Goal: Task Accomplishment & Management: Use online tool/utility

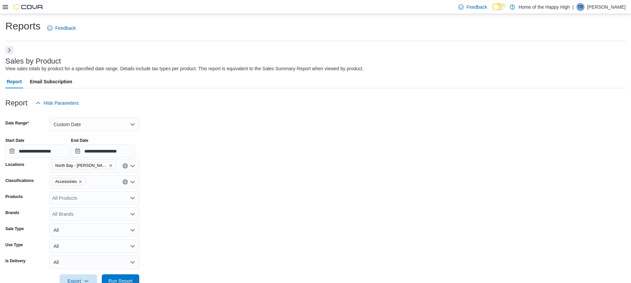
click at [11, 51] on button "Next" at bounding box center [9, 50] width 8 height 8
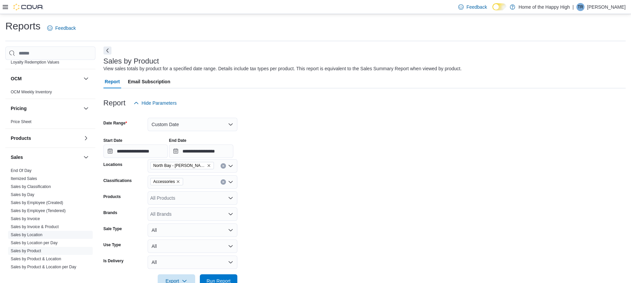
scroll to position [351, 0]
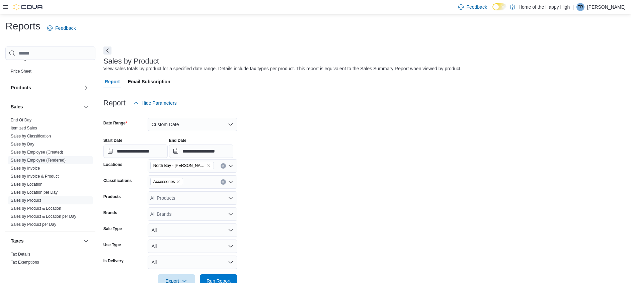
click at [47, 157] on span "Sales by Employee (Tendered)" at bounding box center [50, 160] width 85 height 8
click at [59, 157] on span "Sales by Employee (Tendered)" at bounding box center [50, 160] width 85 height 8
click at [59, 158] on link "Sales by Employee (Tendered)" at bounding box center [38, 160] width 55 height 5
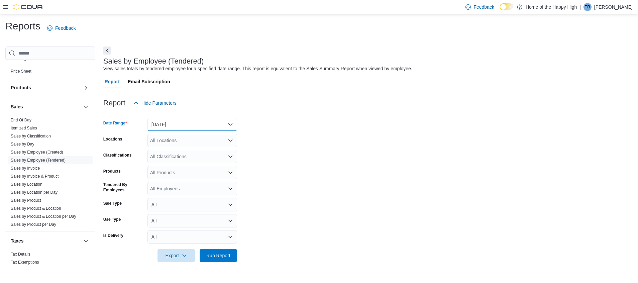
click at [193, 126] on button "[DATE]" at bounding box center [193, 124] width 90 height 13
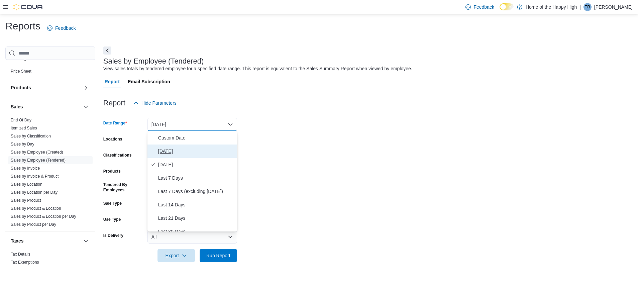
click at [192, 150] on span "[DATE]" at bounding box center [196, 151] width 76 height 8
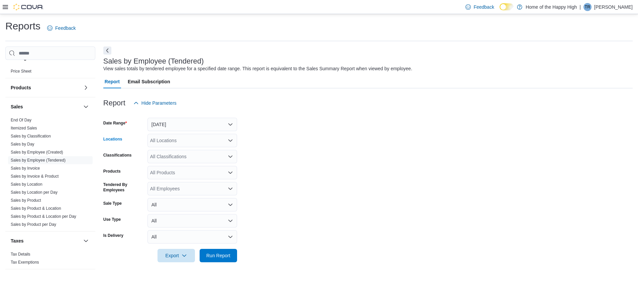
click at [185, 141] on div "All Locations" at bounding box center [193, 140] width 90 height 13
type input "***"
click at [193, 147] on button "North Bay - [PERSON_NAME] Terrace - Fire & Flower" at bounding box center [193, 152] width 90 height 10
click at [407, 172] on form "Date Range [DATE] Locations [GEOGRAPHIC_DATA] - [PERSON_NAME] Terrace - Fire & …" at bounding box center [367, 186] width 529 height 153
drag, startPoint x: 232, startPoint y: 263, endPoint x: 232, endPoint y: 259, distance: 3.7
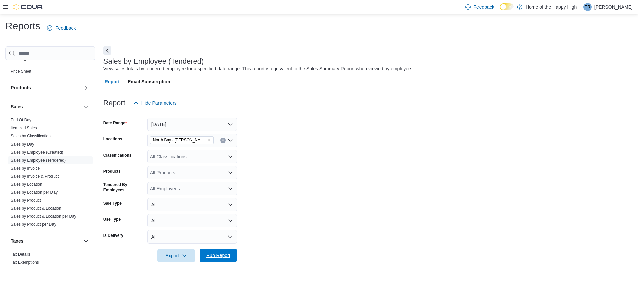
click at [232, 260] on div "Report Hide Parameters Date Range [DATE] Locations [GEOGRAPHIC_DATA] - [PERSON_…" at bounding box center [367, 179] width 529 height 182
click at [232, 256] on span "Run Report" at bounding box center [218, 255] width 29 height 13
click at [106, 49] on button "Next" at bounding box center [107, 50] width 8 height 8
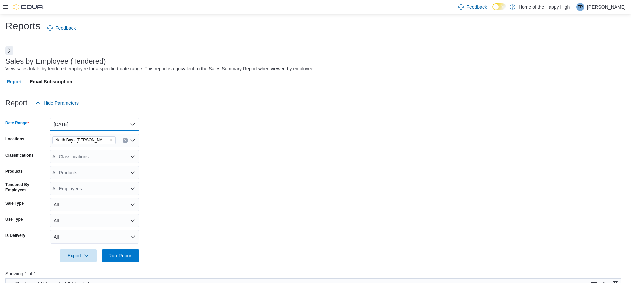
click at [116, 122] on button "[DATE]" at bounding box center [95, 124] width 90 height 13
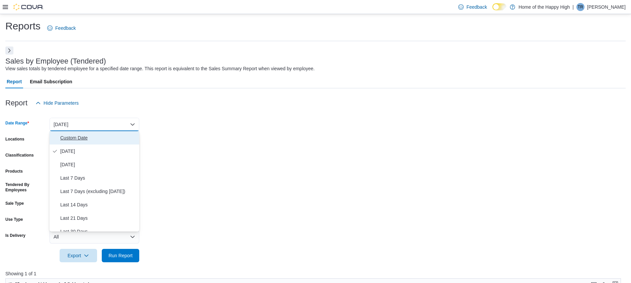
click at [84, 137] on span "Custom Date" at bounding box center [98, 138] width 76 height 8
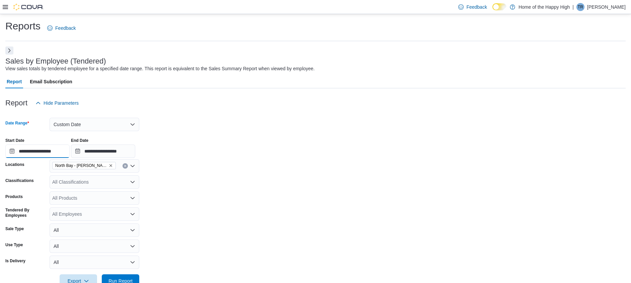
click at [52, 149] on input "**********" at bounding box center [37, 150] width 64 height 13
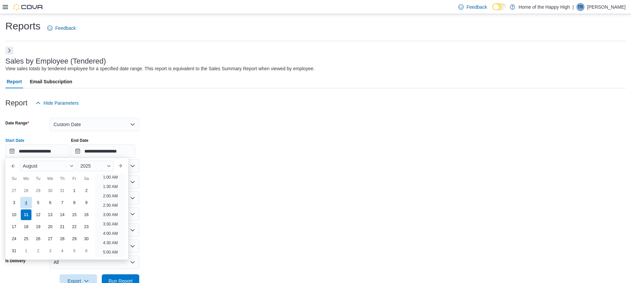
click at [30, 200] on div "4" at bounding box center [26, 203] width 12 height 12
type input "**********"
click at [97, 152] on input "**********" at bounding box center [103, 150] width 64 height 13
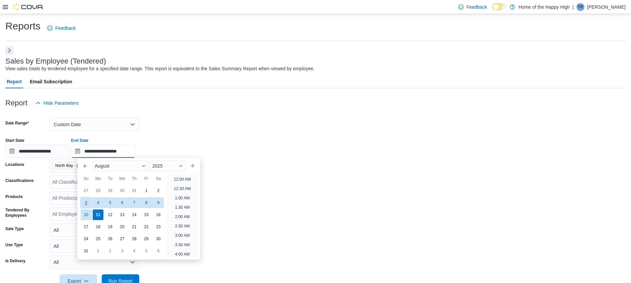
scroll to position [368, 0]
drag, startPoint x: 84, startPoint y: 212, endPoint x: 110, endPoint y: 169, distance: 50.6
click at [84, 212] on div "10" at bounding box center [86, 215] width 12 height 12
type input "**********"
drag, startPoint x: 156, startPoint y: 127, endPoint x: 174, endPoint y: 134, distance: 19.4
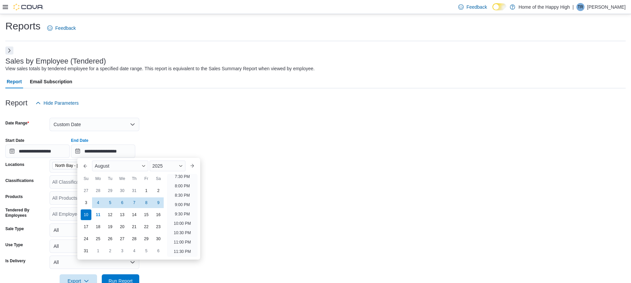
click at [158, 128] on form "**********" at bounding box center [315, 199] width 620 height 178
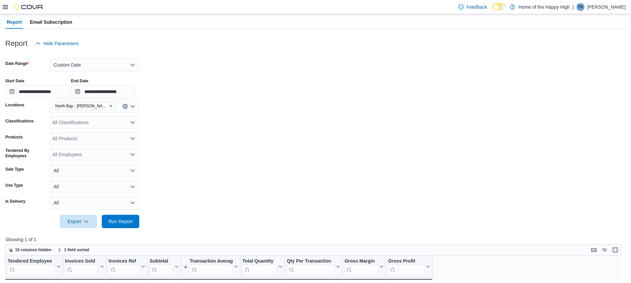
scroll to position [100, 0]
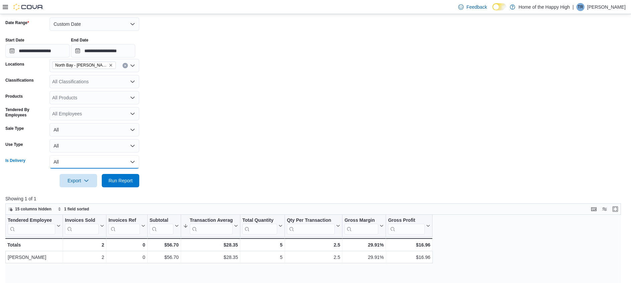
drag, startPoint x: 112, startPoint y: 164, endPoint x: 116, endPoint y: 166, distance: 3.9
click at [112, 164] on button "All" at bounding box center [95, 161] width 90 height 13
drag, startPoint x: 204, startPoint y: 171, endPoint x: 166, endPoint y: 183, distance: 39.7
click at [203, 172] on div at bounding box center [315, 171] width 620 height 5
click at [114, 179] on span "Run Report" at bounding box center [120, 180] width 24 height 7
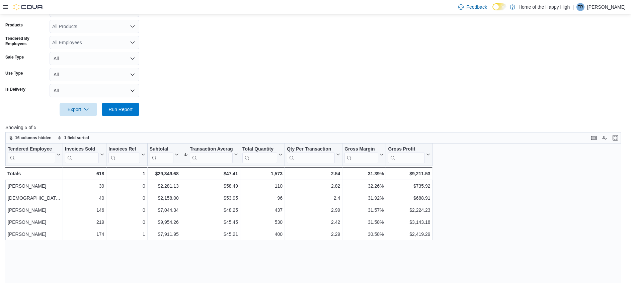
scroll to position [201, 0]
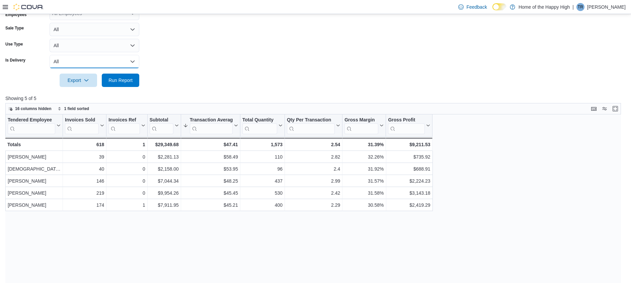
click at [104, 66] on button "All" at bounding box center [95, 61] width 90 height 13
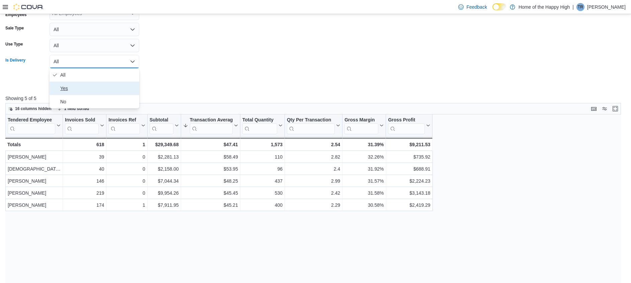
click at [104, 86] on span "Yes" at bounding box center [98, 88] width 76 height 8
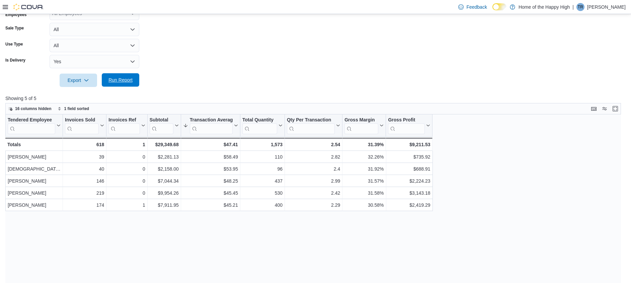
drag, startPoint x: 138, startPoint y: 76, endPoint x: 140, endPoint y: 80, distance: 4.8
click at [138, 77] on button "Run Report" at bounding box center [120, 79] width 37 height 13
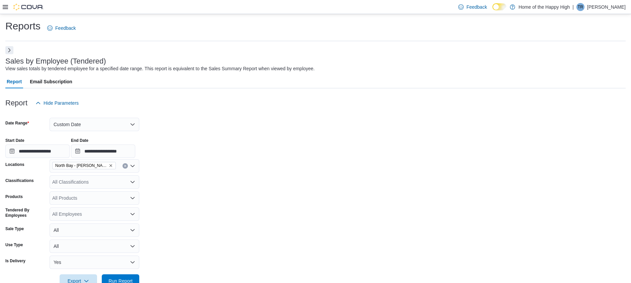
click at [10, 48] on button "Next" at bounding box center [9, 50] width 8 height 8
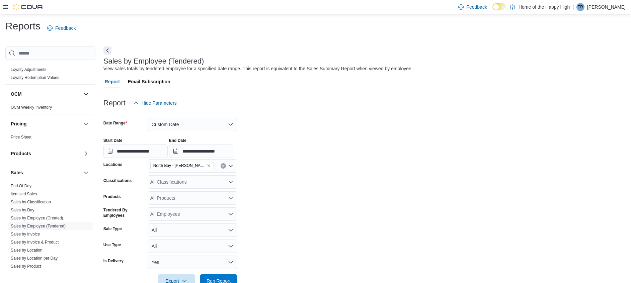
scroll to position [301, 0]
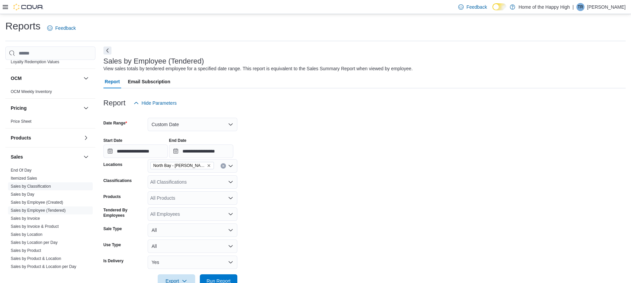
click at [54, 183] on span "Sales by Classification" at bounding box center [50, 186] width 85 height 8
click at [47, 185] on link "Sales by Classification" at bounding box center [31, 186] width 40 height 5
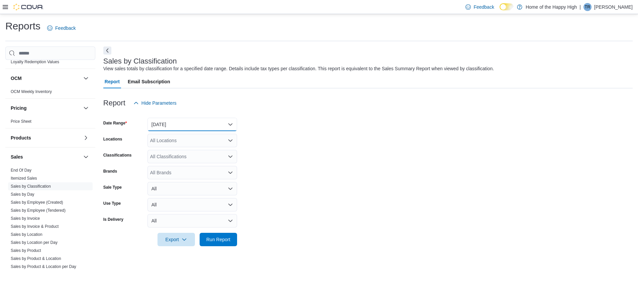
drag, startPoint x: 205, startPoint y: 123, endPoint x: 203, endPoint y: 121, distance: 3.6
click at [204, 121] on button "[DATE]" at bounding box center [193, 124] width 90 height 13
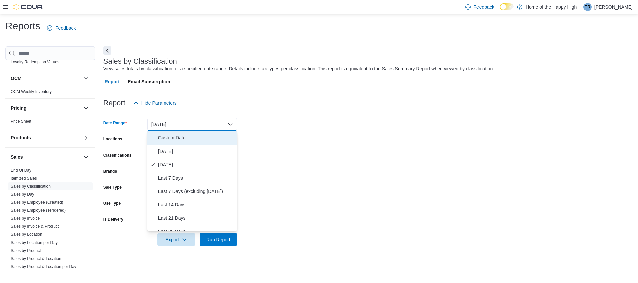
click at [186, 139] on span "Custom Date" at bounding box center [196, 138] width 76 height 8
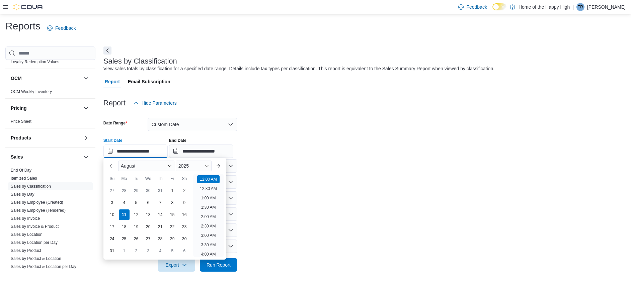
drag, startPoint x: 147, startPoint y: 152, endPoint x: 138, endPoint y: 161, distance: 12.3
click at [146, 152] on input "**********" at bounding box center [135, 150] width 64 height 13
drag, startPoint x: 126, startPoint y: 200, endPoint x: 136, endPoint y: 195, distance: 10.6
click at [126, 200] on div "4" at bounding box center [124, 202] width 11 height 11
type input "**********"
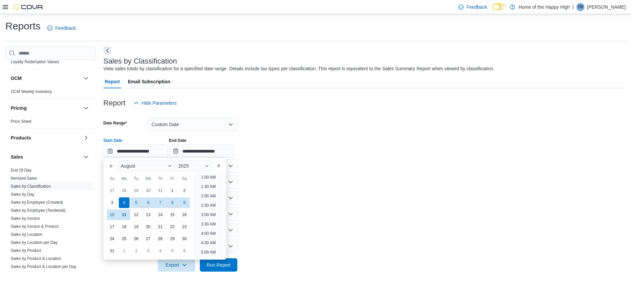
scroll to position [1, 0]
click at [230, 157] on input "**********" at bounding box center [201, 150] width 64 height 13
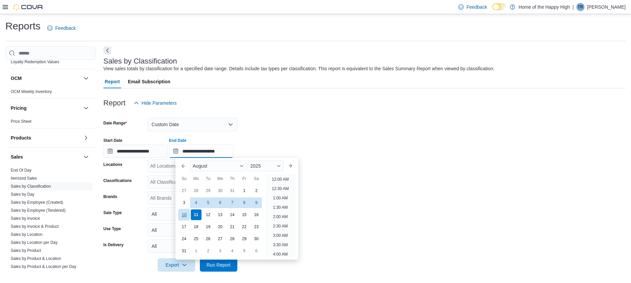
scroll to position [368, 0]
drag, startPoint x: 181, startPoint y: 215, endPoint x: 188, endPoint y: 207, distance: 10.7
click at [181, 214] on div "10" at bounding box center [184, 215] width 12 height 12
type input "**********"
click at [259, 138] on form "**********" at bounding box center [364, 191] width 522 height 162
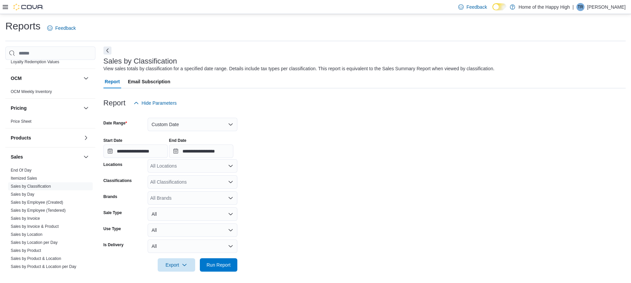
drag, startPoint x: 259, startPoint y: 138, endPoint x: 190, endPoint y: 165, distance: 74.4
click at [190, 165] on div "All Locations" at bounding box center [193, 165] width 90 height 13
type input "***"
click at [181, 176] on span "North Bay - [PERSON_NAME] Terrace - Fire & Flower" at bounding box center [231, 177] width 112 height 7
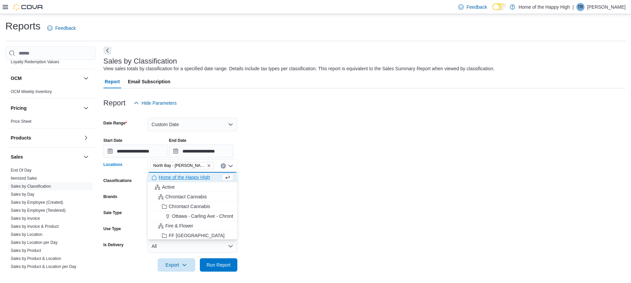
click at [414, 185] on form "**********" at bounding box center [364, 191] width 522 height 162
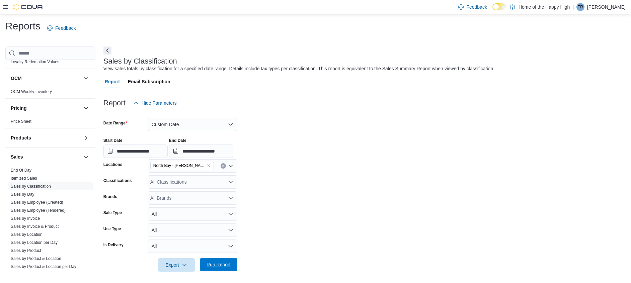
click at [224, 265] on span "Run Report" at bounding box center [218, 264] width 24 height 7
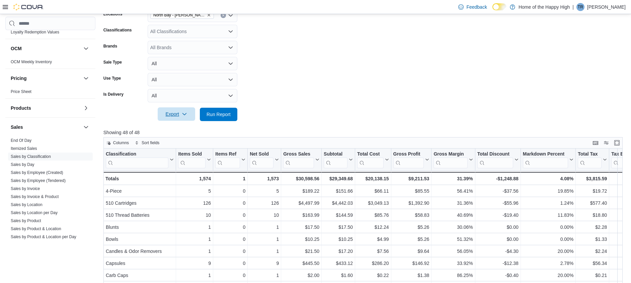
click at [176, 112] on span "Export" at bounding box center [176, 113] width 29 height 13
click at [188, 126] on span "Export to Excel" at bounding box center [177, 127] width 30 height 5
click at [195, 34] on div "All Classifications" at bounding box center [193, 31] width 90 height 13
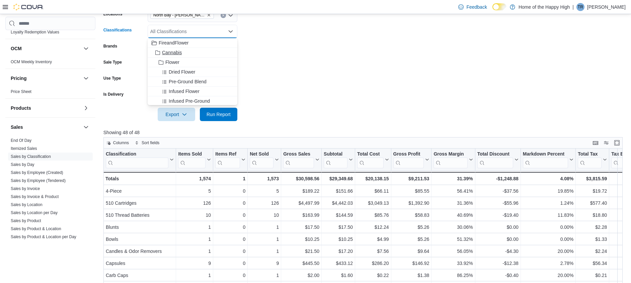
click at [194, 53] on div "Cannabis" at bounding box center [193, 52] width 82 height 7
drag, startPoint x: 281, startPoint y: 111, endPoint x: 211, endPoint y: 120, distance: 70.1
click at [268, 110] on form "**********" at bounding box center [364, 40] width 522 height 162
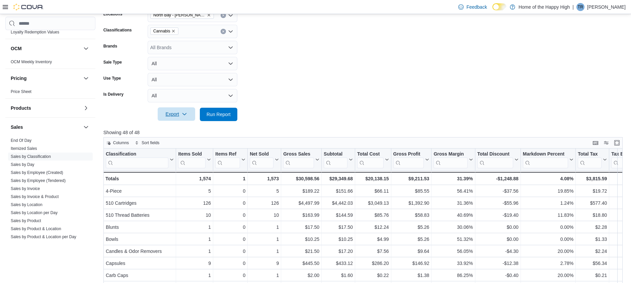
drag, startPoint x: 186, startPoint y: 114, endPoint x: 188, endPoint y: 119, distance: 5.6
click at [186, 114] on icon "button" at bounding box center [184, 113] width 5 height 5
click at [191, 131] on button "Export to Excel" at bounding box center [177, 127] width 38 height 13
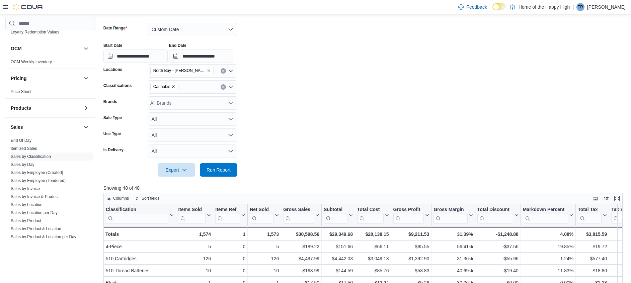
scroll to position [50, 0]
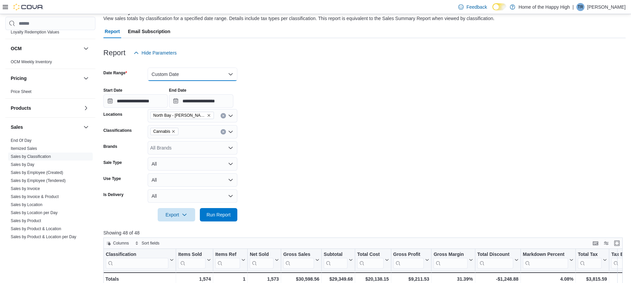
click at [186, 78] on button "Custom Date" at bounding box center [193, 74] width 90 height 13
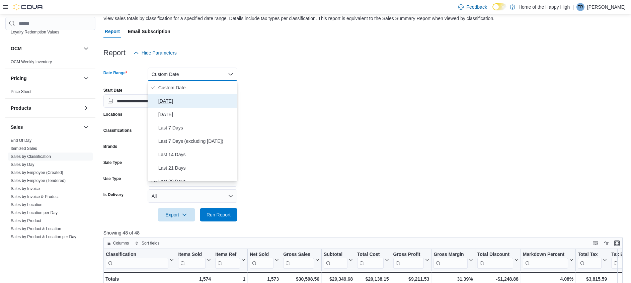
drag, startPoint x: 186, startPoint y: 96, endPoint x: 188, endPoint y: 99, distance: 3.6
click at [186, 97] on button "[DATE]" at bounding box center [193, 100] width 90 height 13
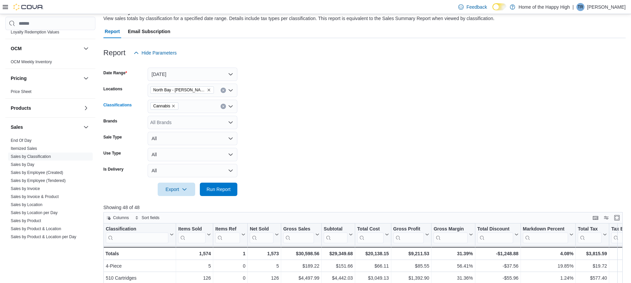
drag, startPoint x: 173, startPoint y: 105, endPoint x: 175, endPoint y: 110, distance: 5.8
click at [173, 105] on icon "Remove Cannabis from selection in this group" at bounding box center [173, 106] width 4 height 4
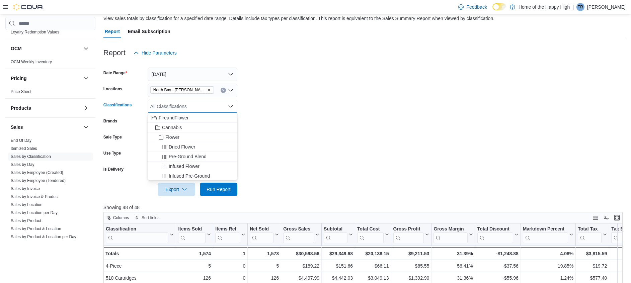
drag, startPoint x: 264, startPoint y: 191, endPoint x: 255, endPoint y: 185, distance: 10.8
click at [255, 185] on form "Date Range [DATE] Locations [GEOGRAPHIC_DATA] - [PERSON_NAME] Terrace - Fire & …" at bounding box center [364, 128] width 522 height 136
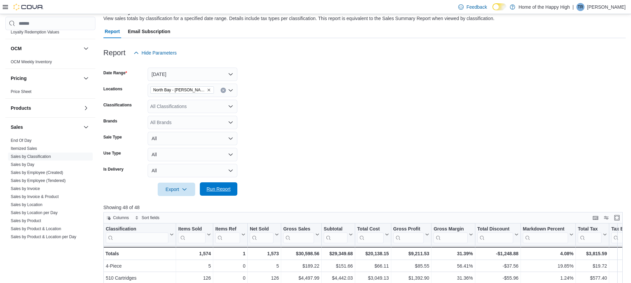
click at [228, 187] on span "Run Report" at bounding box center [218, 189] width 24 height 7
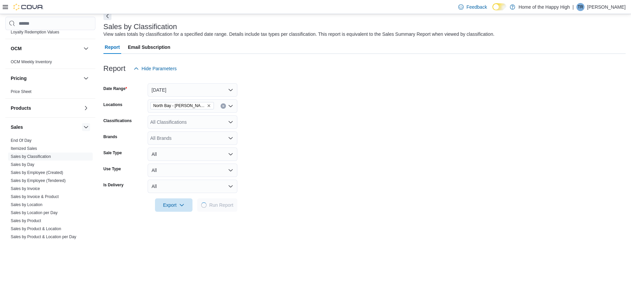
scroll to position [50, 0]
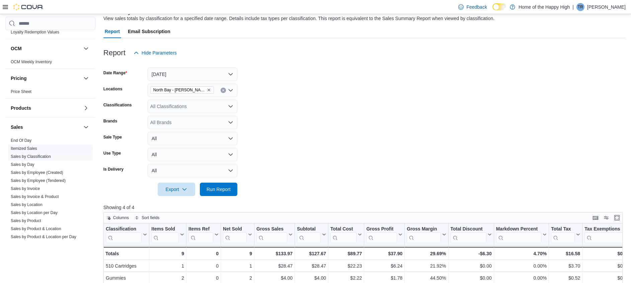
click at [53, 179] on link "Sales by Employee (Tendered)" at bounding box center [38, 180] width 55 height 5
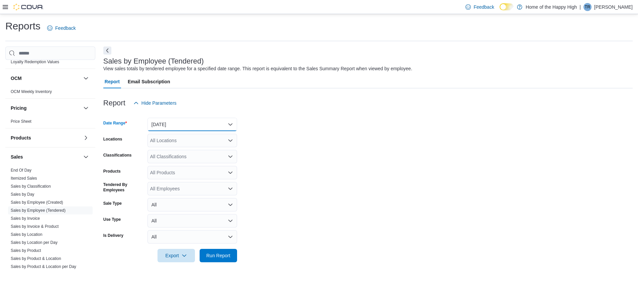
click at [209, 120] on button "[DATE]" at bounding box center [193, 124] width 90 height 13
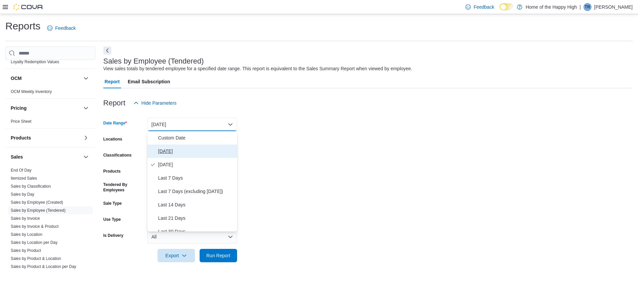
click at [190, 149] on span "[DATE]" at bounding box center [196, 151] width 76 height 8
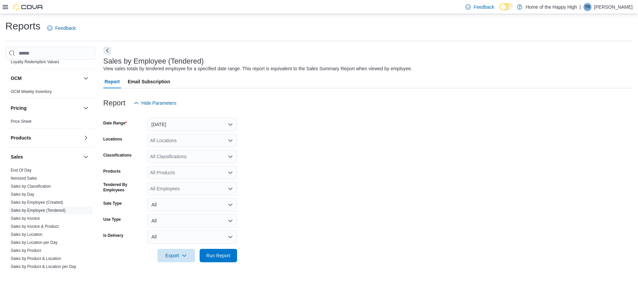
click at [186, 143] on div "All Locations" at bounding box center [193, 140] width 90 height 13
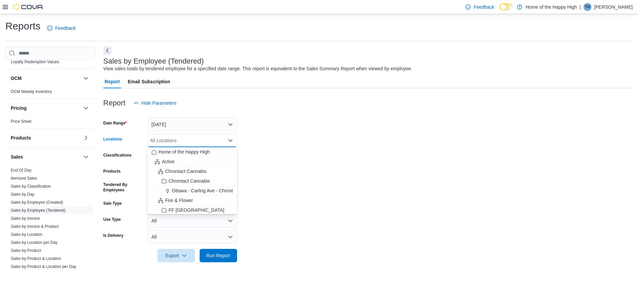
click at [186, 143] on div "All Locations" at bounding box center [193, 140] width 90 height 13
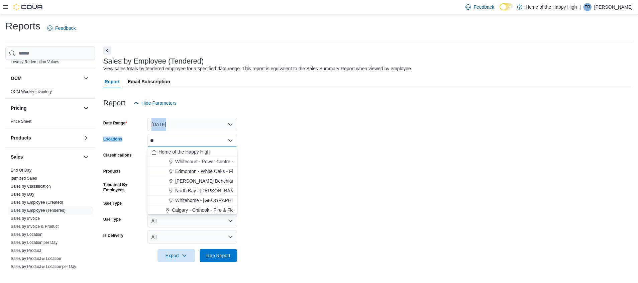
drag, startPoint x: 168, startPoint y: 136, endPoint x: 115, endPoint y: 129, distance: 53.7
click at [115, 129] on form "Date Range [DATE] Locations ** Classifications All Classifications Products All…" at bounding box center [367, 186] width 529 height 153
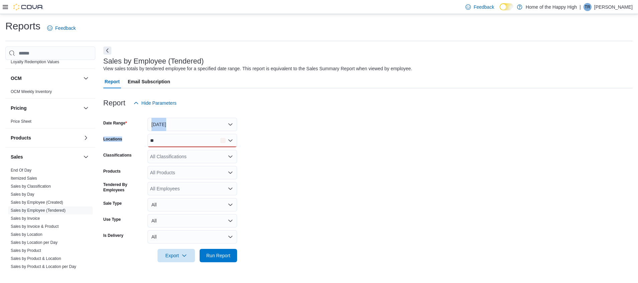
click at [183, 138] on div "**" at bounding box center [193, 140] width 90 height 13
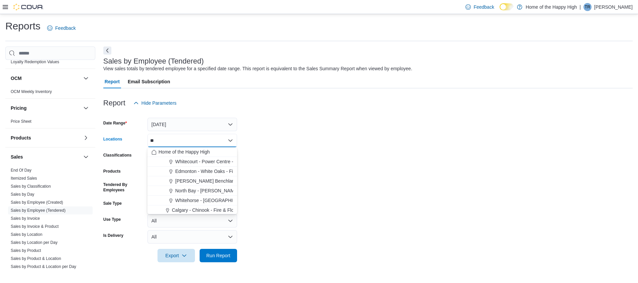
type input "*"
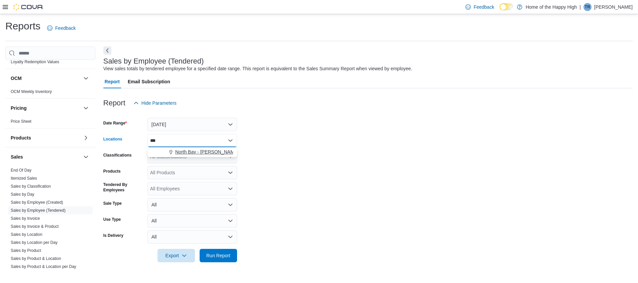
type input "***"
click at [197, 149] on span "North Bay - [PERSON_NAME] Terrace - Fire & Flower" at bounding box center [231, 152] width 112 height 7
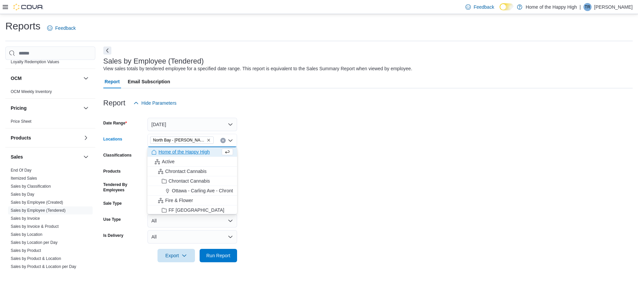
click at [281, 151] on form "Date Range [DATE] Locations [GEOGRAPHIC_DATA] - [GEOGRAPHIC_DATA] Terrace - Fir…" at bounding box center [367, 186] width 529 height 153
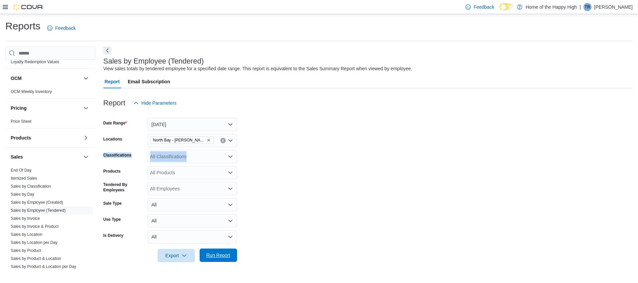
click at [229, 259] on span "Run Report" at bounding box center [218, 255] width 29 height 13
click at [110, 46] on div "Sales by Employee (Tendered) View sales totals by tendered employee for a speci…" at bounding box center [364, 275] width 522 height 458
click at [106, 50] on button "Next" at bounding box center [107, 50] width 8 height 8
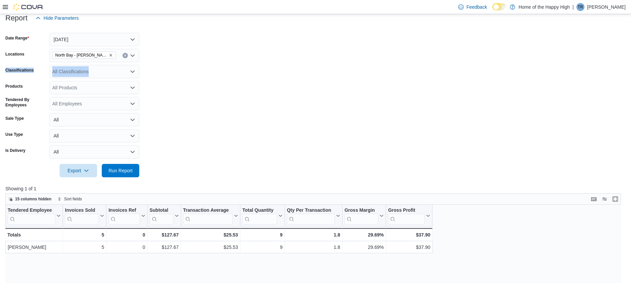
scroll to position [50, 0]
